Goal: Transaction & Acquisition: Subscribe to service/newsletter

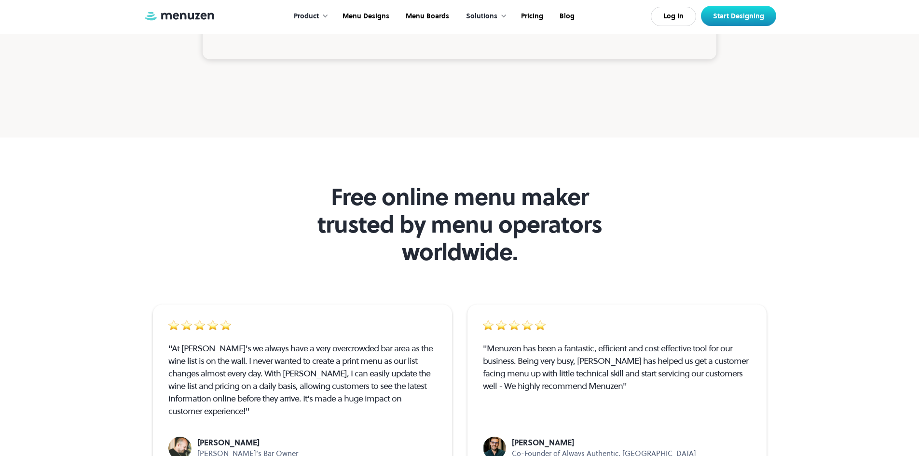
scroll to position [2653, 0]
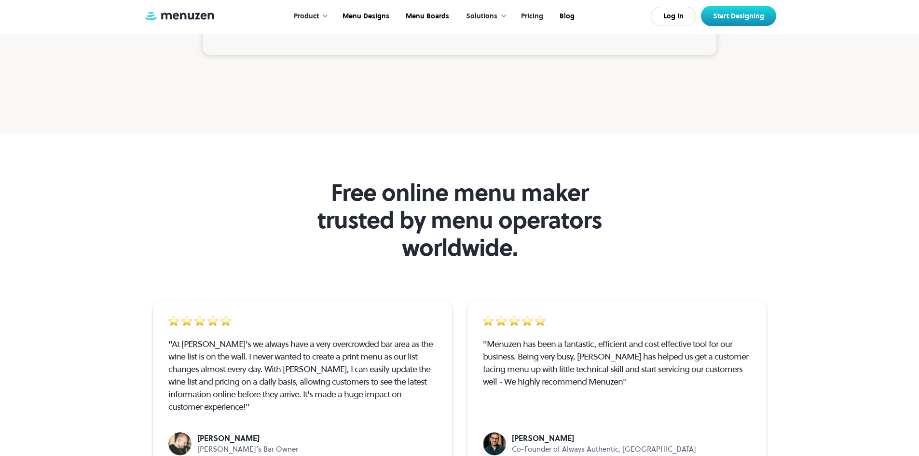
click at [533, 17] on link "Pricing" at bounding box center [531, 16] width 39 height 30
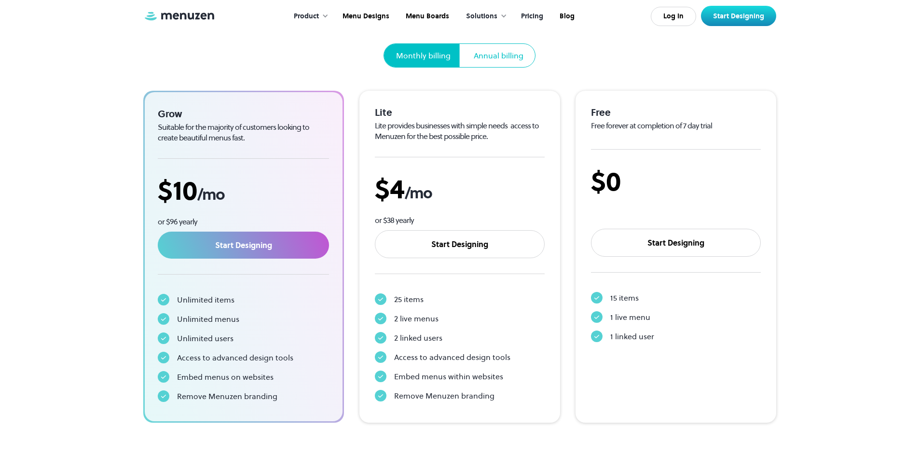
scroll to position [48, 0]
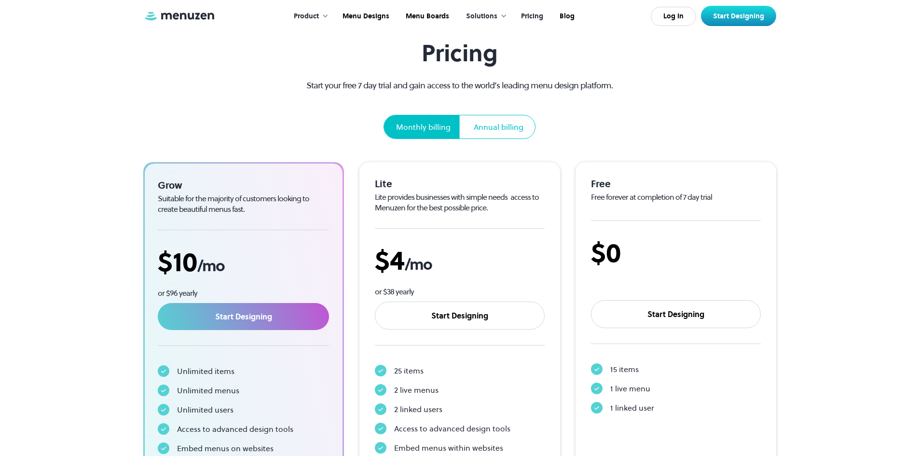
click at [495, 134] on div "Annual billing" at bounding box center [498, 126] width 73 height 23
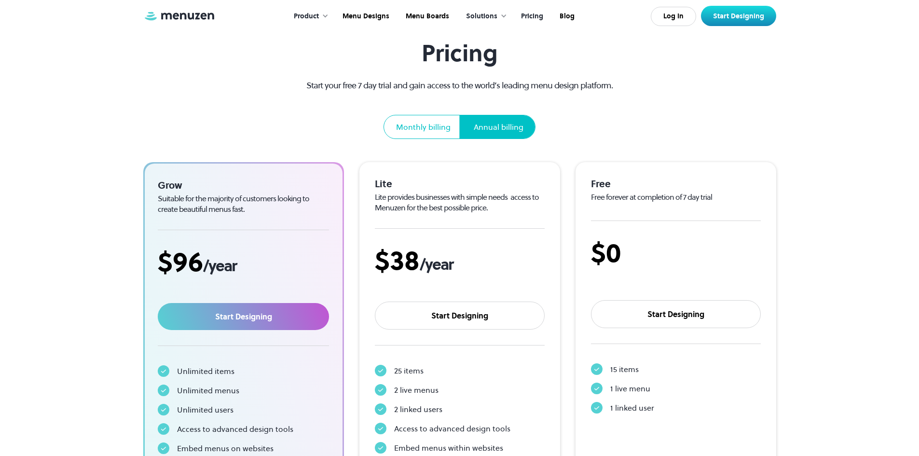
click at [445, 125] on div "Monthly billing" at bounding box center [423, 127] width 55 height 12
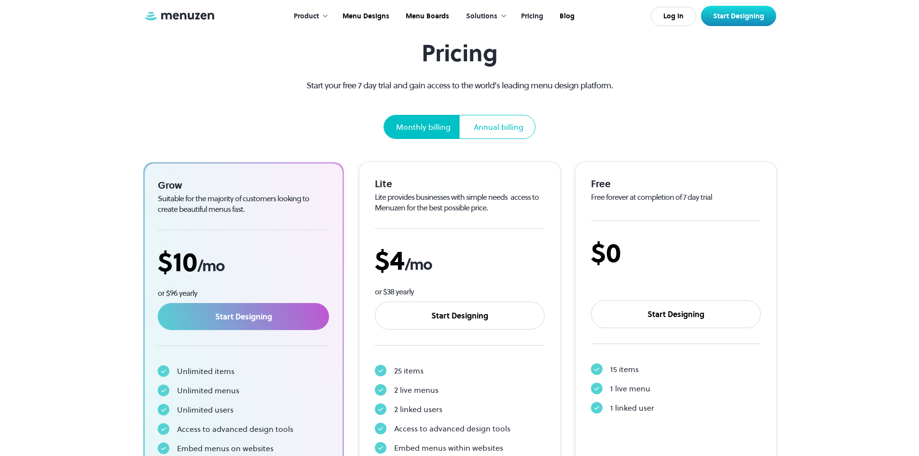
click at [498, 126] on div "Annual billing" at bounding box center [499, 127] width 50 height 12
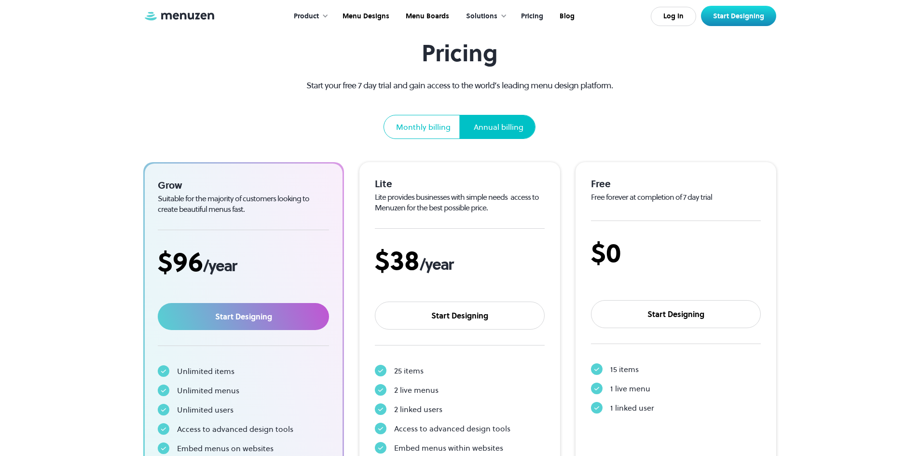
click at [432, 127] on div "Monthly billing" at bounding box center [423, 127] width 55 height 12
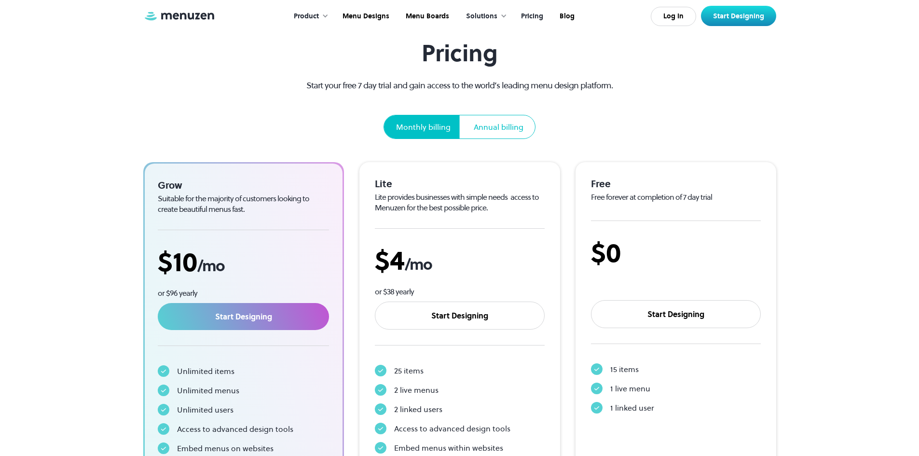
click at [480, 128] on div "Annual billing" at bounding box center [499, 127] width 50 height 12
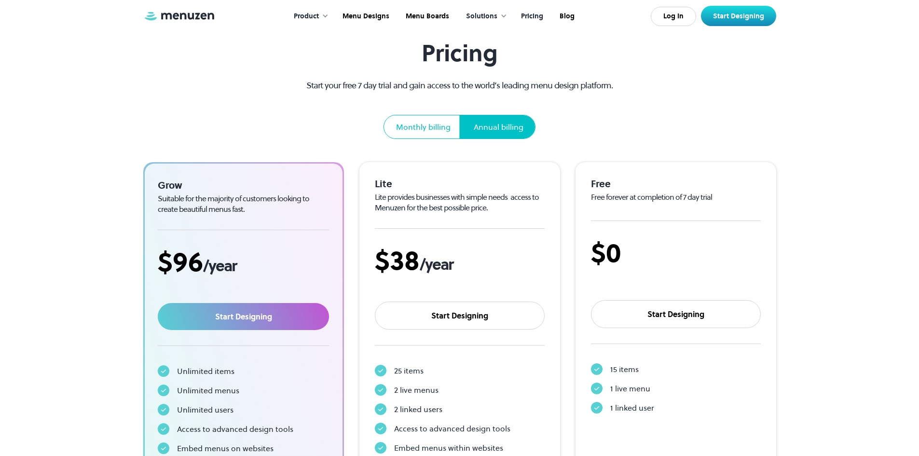
click at [443, 129] on div "Monthly billing" at bounding box center [423, 127] width 55 height 12
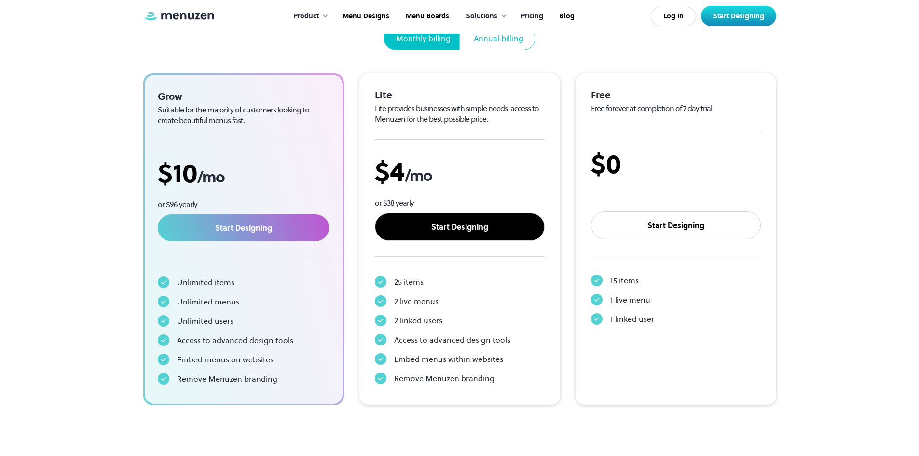
scroll to position [96, 0]
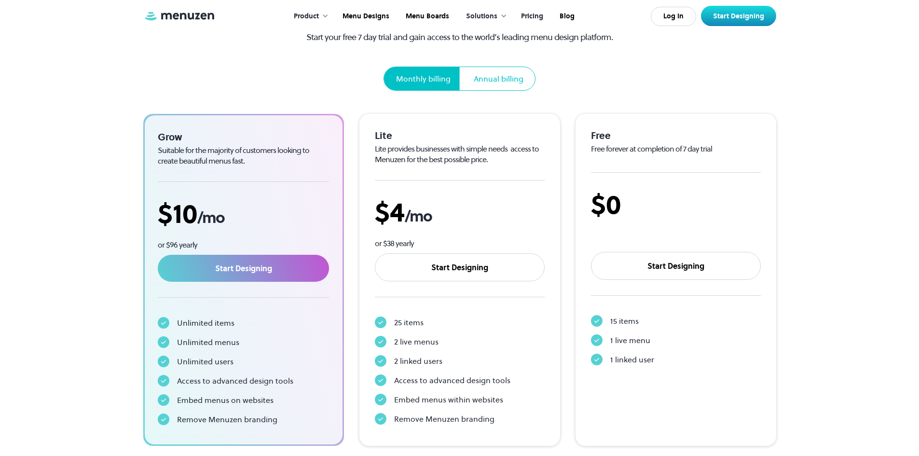
click at [477, 82] on div "Annual billing" at bounding box center [499, 79] width 50 height 12
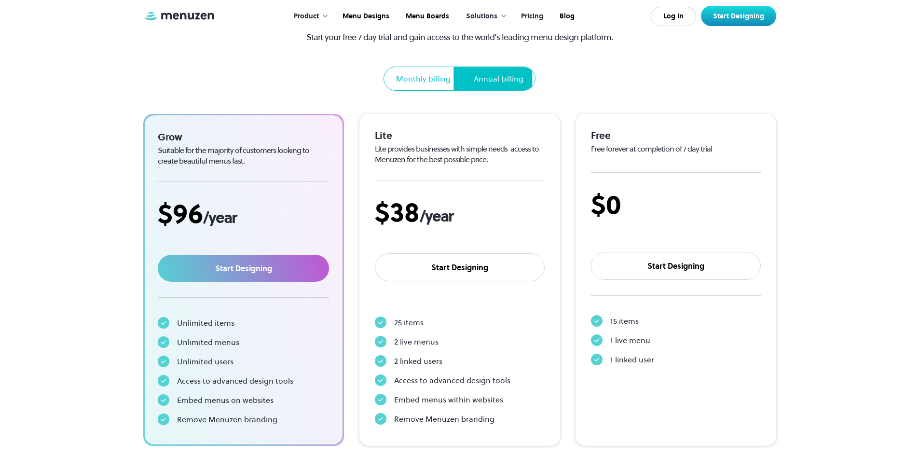
click at [433, 79] on div "Monthly billing" at bounding box center [423, 79] width 55 height 12
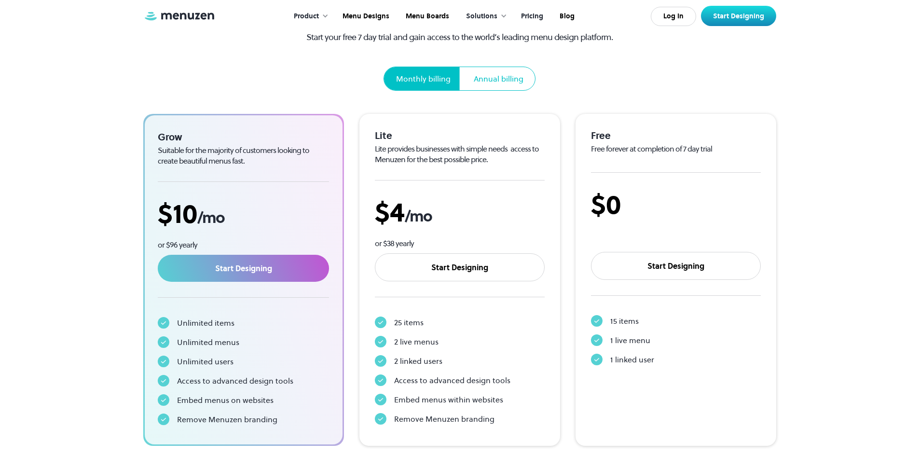
click at [477, 78] on div "Annual billing" at bounding box center [499, 79] width 50 height 12
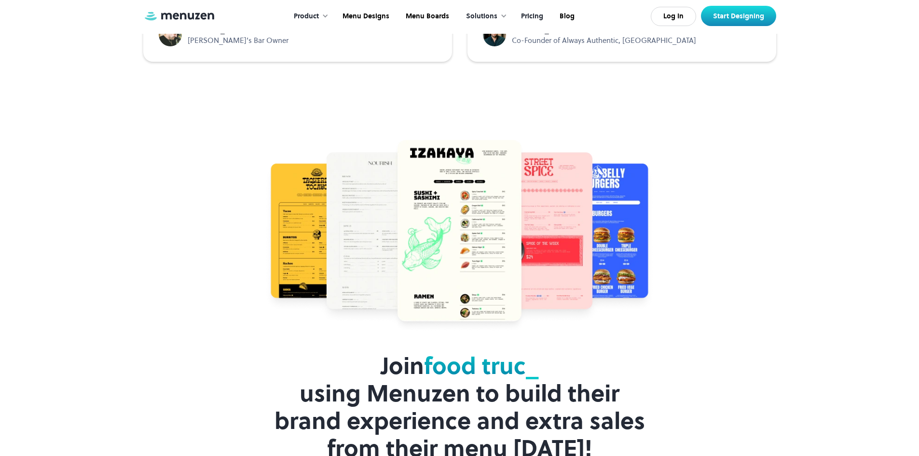
scroll to position [1978, 0]
